Goal: Check status: Check status

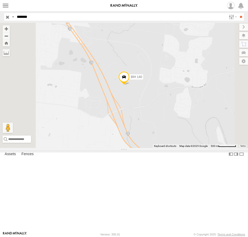
drag, startPoint x: 7, startPoint y: 18, endPoint x: 31, endPoint y: 2, distance: 28.5
click at [7, 18] on input "button" at bounding box center [7, 16] width 7 height 7
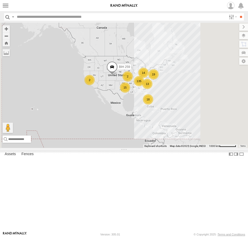
click at [39, 16] on input "text" at bounding box center [120, 16] width 211 height 7
type input "***"
click at [238, 13] on input "**" at bounding box center [241, 16] width 6 height 7
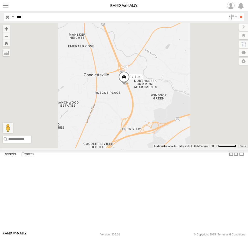
click at [0, 0] on div "All Assets" at bounding box center [0, 0] width 0 height 0
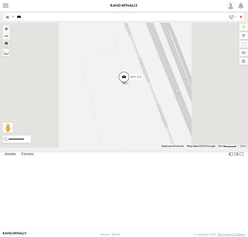
click at [0, 0] on div "All Assets" at bounding box center [0, 0] width 0 height 0
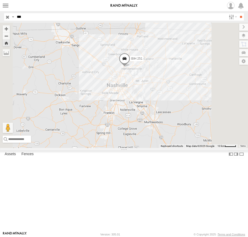
click at [130, 67] on span at bounding box center [124, 60] width 11 height 14
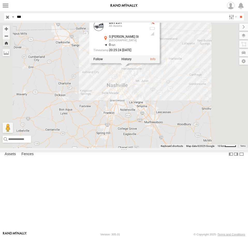
click at [160, 63] on div at bounding box center [124, 59] width 70 height 8
click at [131, 61] on label at bounding box center [126, 59] width 10 height 4
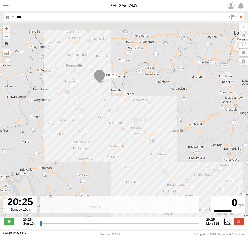
drag, startPoint x: 86, startPoint y: 88, endPoint x: 92, endPoint y: 146, distance: 57.7
click at [92, 146] on div "BIH 251" at bounding box center [124, 123] width 248 height 200
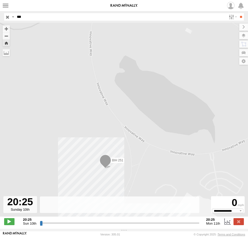
click at [104, 163] on span at bounding box center [105, 162] width 11 height 14
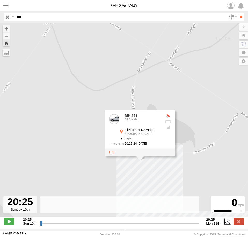
drag, startPoint x: 214, startPoint y: 158, endPoint x: 166, endPoint y: 48, distance: 120.5
click at [172, 65] on div "BIH 251 BIH 251 All Assets S [PERSON_NAME] [GEOGRAPHIC_DATA] 37.82178 , -87.306…" at bounding box center [124, 123] width 248 height 200
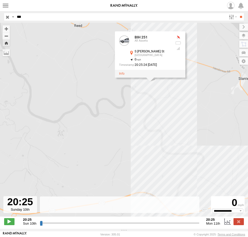
drag, startPoint x: 202, startPoint y: 136, endPoint x: 141, endPoint y: 76, distance: 85.7
click at [145, 81] on div "BIH 251 BIH 251 All Assets S [PERSON_NAME] [GEOGRAPHIC_DATA] 37.82178 , -87.306…" at bounding box center [124, 123] width 248 height 200
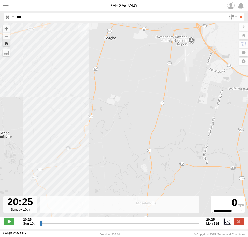
drag, startPoint x: 160, startPoint y: 75, endPoint x: 154, endPoint y: 40, distance: 36.2
click at [154, 42] on div "BIH 251 BIH 251 All Assets S [PERSON_NAME] [GEOGRAPHIC_DATA] 37.82178 , -87.306…" at bounding box center [124, 123] width 248 height 200
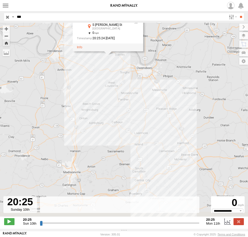
drag, startPoint x: 148, startPoint y: 119, endPoint x: 126, endPoint y: 60, distance: 62.4
click at [126, 61] on div "BIH 251 BIH 251 All Assets S [PERSON_NAME] [GEOGRAPHIC_DATA] 37.82178 , -87.306…" at bounding box center [124, 123] width 248 height 200
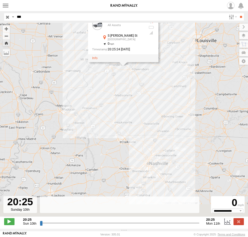
drag, startPoint x: 165, startPoint y: 132, endPoint x: 156, endPoint y: 108, distance: 25.1
click at [156, 108] on div "BIH 251 BIH 251 All Assets S [PERSON_NAME] [GEOGRAPHIC_DATA] 37.82178 , -87.306…" at bounding box center [124, 123] width 248 height 200
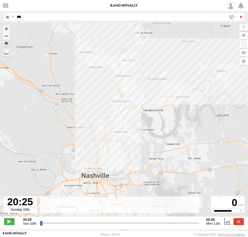
drag, startPoint x: 41, startPoint y: 226, endPoint x: 30, endPoint y: 226, distance: 11.6
click at [40, 226] on input "range" at bounding box center [120, 223] width 160 height 5
click at [201, 225] on div "20:25 Sun 10th Created with Highcharts 6.0.7 [DOMAIN_NAME] 20:25 21:25 22:25 23…" at bounding box center [123, 222] width 239 height 8
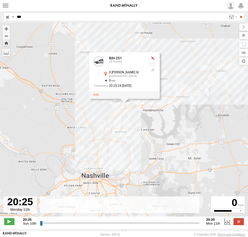
click at [198, 226] on input "range" at bounding box center [120, 223] width 160 height 5
drag, startPoint x: 198, startPoint y: 226, endPoint x: 12, endPoint y: 226, distance: 185.9
click at [40, 226] on input "range" at bounding box center [120, 223] width 160 height 5
click at [60, 105] on div "BIH 251 BIH 251 All Assets S [PERSON_NAME] [GEOGRAPHIC_DATA] 36.31958 , -86.704…" at bounding box center [124, 123] width 248 height 200
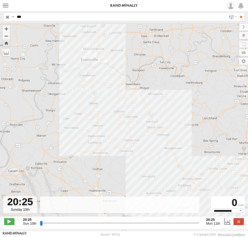
drag, startPoint x: 92, startPoint y: 55, endPoint x: 199, endPoint y: 223, distance: 199.1
click at [199, 223] on div "← Move left → Move right ↑ Move up ↓ Move down + Zoom in - Zoom out Home Jump l…" at bounding box center [124, 126] width 248 height 206
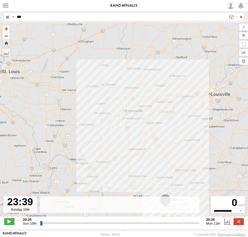
click at [62, 226] on input "range" at bounding box center [120, 223] width 160 height 5
click at [60, 226] on input "range" at bounding box center [120, 223] width 160 height 5
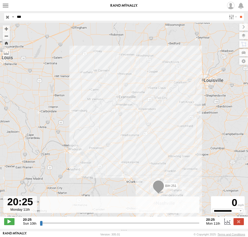
drag, startPoint x: 47, startPoint y: 226, endPoint x: 214, endPoint y: 228, distance: 167.8
click at [199, 226] on input "range" at bounding box center [120, 223] width 160 height 5
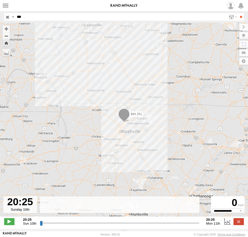
drag, startPoint x: 197, startPoint y: 227, endPoint x: 11, endPoint y: 229, distance: 185.9
click at [40, 226] on input "range" at bounding box center [120, 223] width 160 height 5
type input "**********"
drag, startPoint x: 40, startPoint y: 225, endPoint x: 17, endPoint y: 227, distance: 23.4
click at [40, 226] on input "range" at bounding box center [120, 223] width 160 height 5
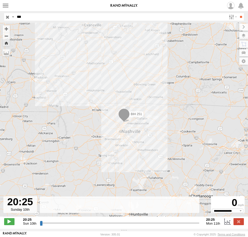
click at [150, 117] on div "BIH 251" at bounding box center [124, 123] width 248 height 200
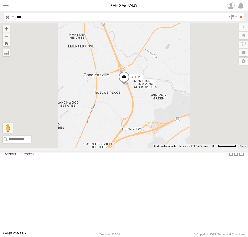
click at [130, 85] on span at bounding box center [123, 78] width 11 height 14
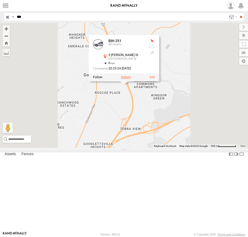
click at [131, 79] on label at bounding box center [126, 78] width 10 height 4
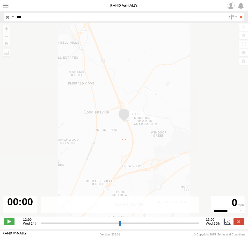
type input "**********"
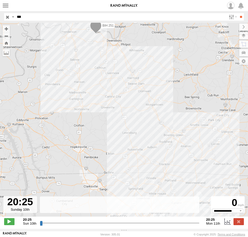
click at [96, 25] on span at bounding box center [95, 27] width 11 height 14
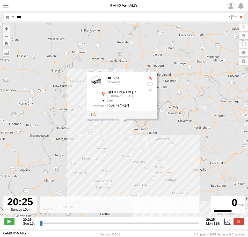
drag, startPoint x: 157, startPoint y: 80, endPoint x: 178, endPoint y: 156, distance: 79.2
click at [178, 156] on div "BIH 251 BIH 251 All Assets S [PERSON_NAME] [GEOGRAPHIC_DATA] 37.82178 , -87.306…" at bounding box center [124, 123] width 248 height 200
click at [150, 140] on div "BIH 251 BIH 251 All Assets S [PERSON_NAME] [GEOGRAPHIC_DATA] 37.82178 , -87.306…" at bounding box center [124, 123] width 248 height 200
